Goal: Task Accomplishment & Management: Use online tool/utility

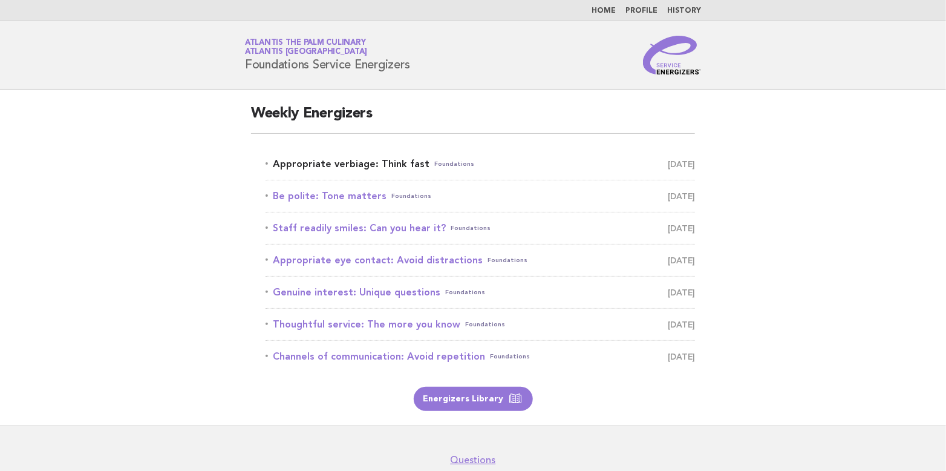
click at [352, 167] on link "Appropriate verbiage: Think fast Foundations [DATE]" at bounding box center [479, 163] width 429 height 17
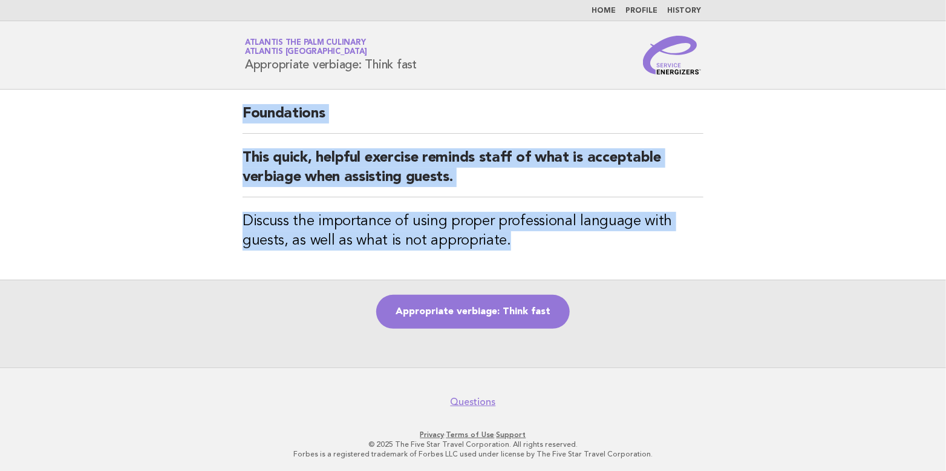
drag, startPoint x: 242, startPoint y: 108, endPoint x: 570, endPoint y: 253, distance: 358.8
click at [570, 253] on div "Foundations This quick, helpful exercise reminds staff of what is acceptable ve…" at bounding box center [473, 185] width 490 height 190
copy div "Foundations This quick, helpful exercise reminds staff of what is acceptable ve…"
click at [509, 313] on link "Appropriate verbiage: Think fast" at bounding box center [473, 312] width 194 height 34
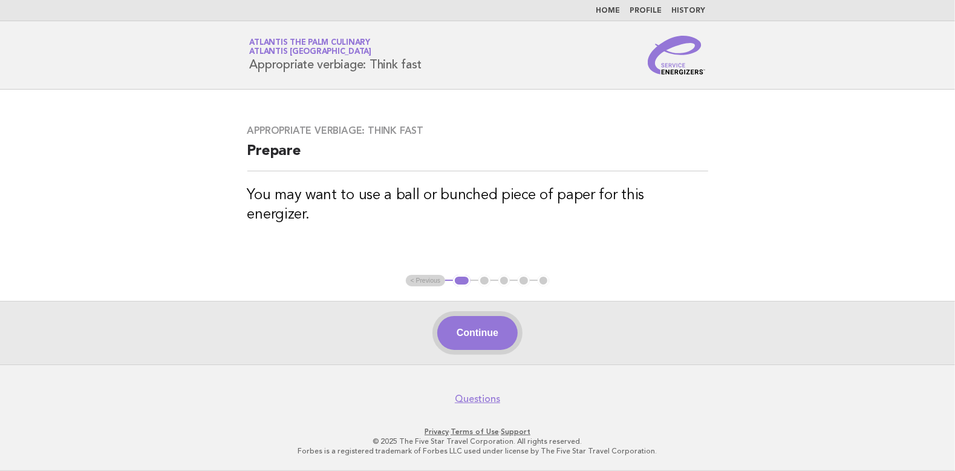
click at [475, 323] on button "Continue" at bounding box center [477, 333] width 80 height 34
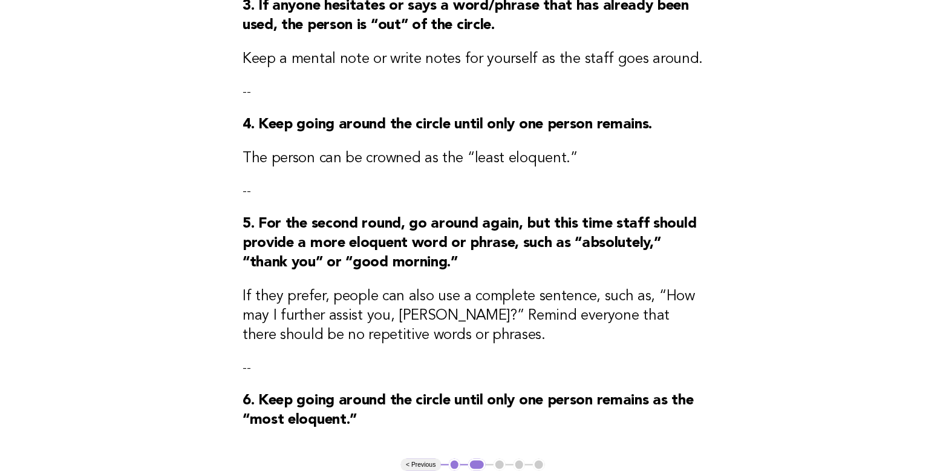
scroll to position [423, 0]
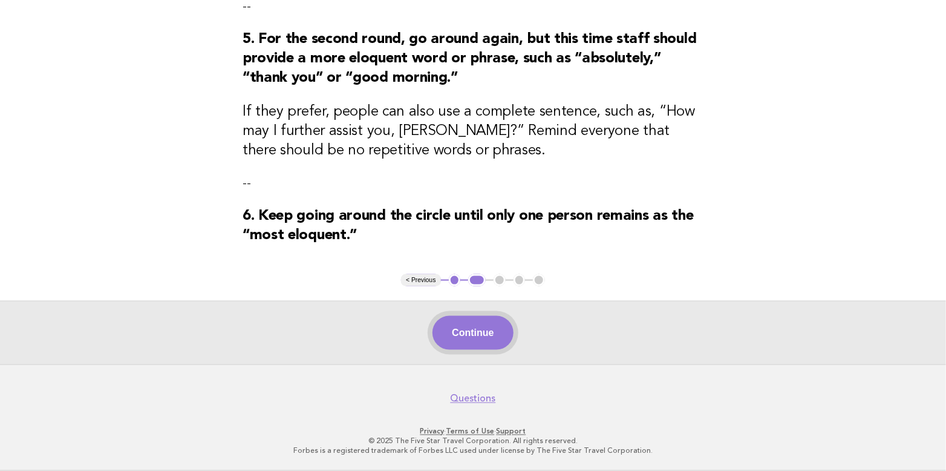
click at [463, 333] on button "Continue" at bounding box center [472, 333] width 80 height 34
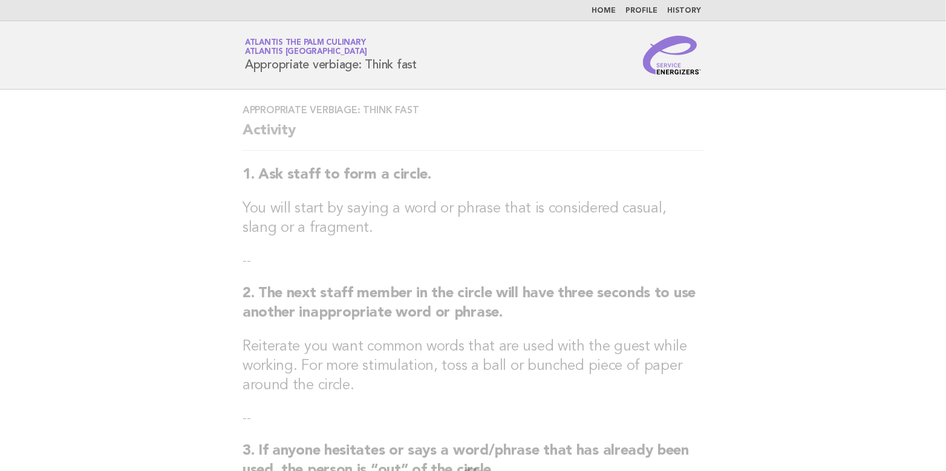
scroll to position [0, 0]
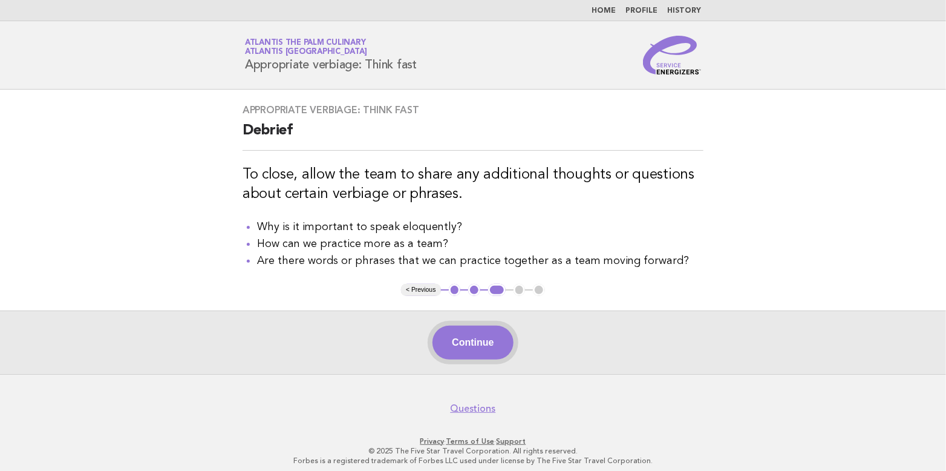
click at [483, 339] on button "Continue" at bounding box center [472, 342] width 80 height 34
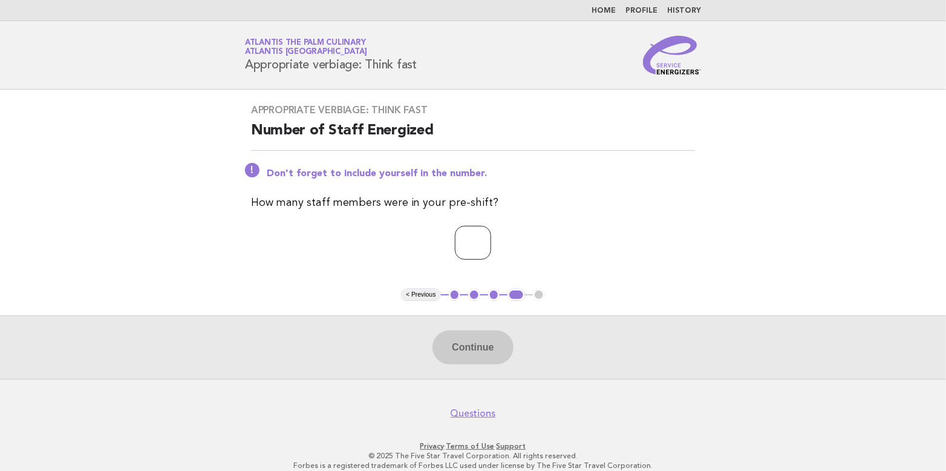
click at [491, 238] on input "*" at bounding box center [473, 243] width 36 height 34
type input "*"
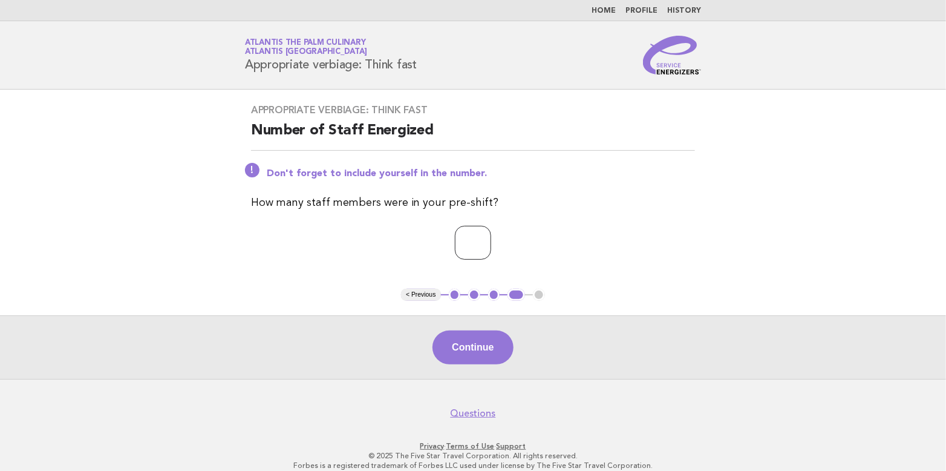
click at [491, 238] on input "*" at bounding box center [473, 243] width 36 height 34
click at [482, 345] on button "Continue" at bounding box center [472, 347] width 80 height 34
